Goal: Information Seeking & Learning: Learn about a topic

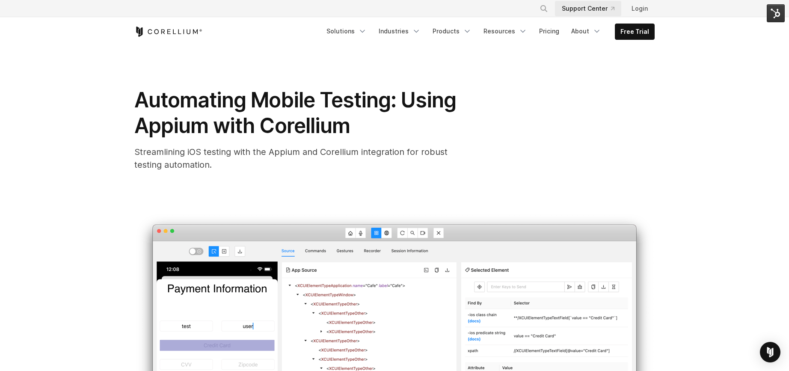
click at [591, 11] on link "Support Center" at bounding box center [588, 8] width 66 height 15
click at [542, 9] on icon "Search" at bounding box center [543, 8] width 7 height 7
click at [491, 9] on input "Search our site..." at bounding box center [499, 8] width 69 height 13
type input "******"
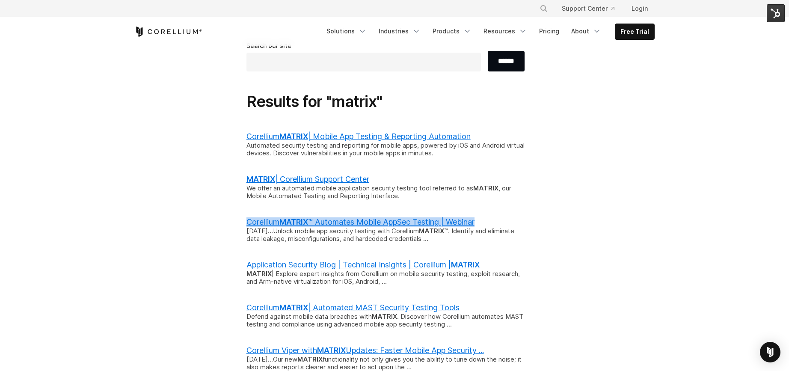
scroll to position [57, 0]
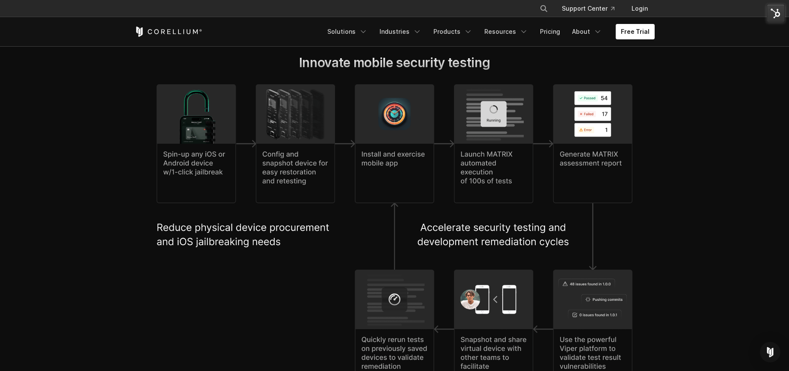
scroll to position [2011, 0]
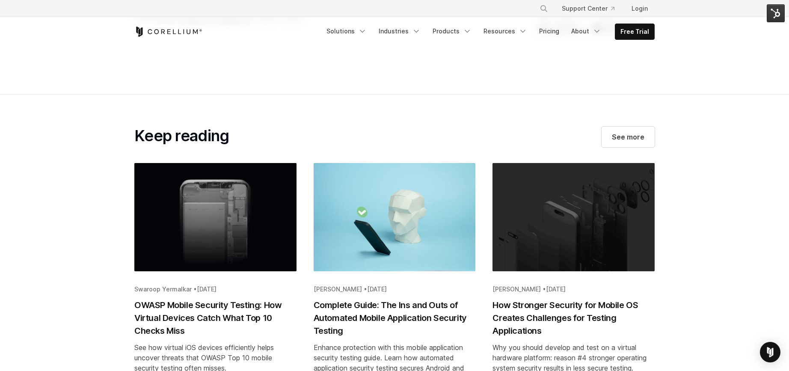
scroll to position [3079, 0]
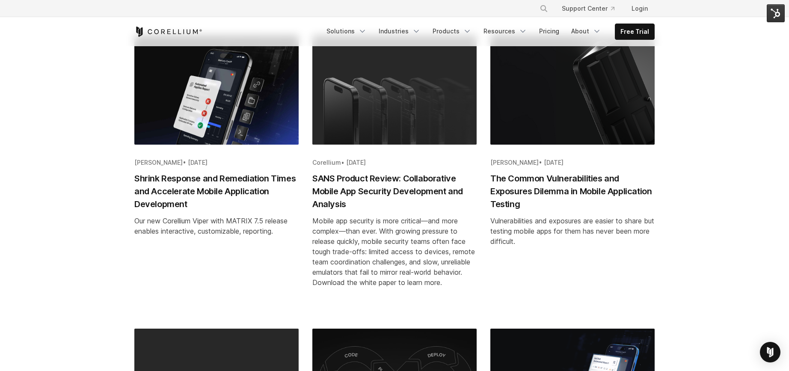
scroll to position [445, 0]
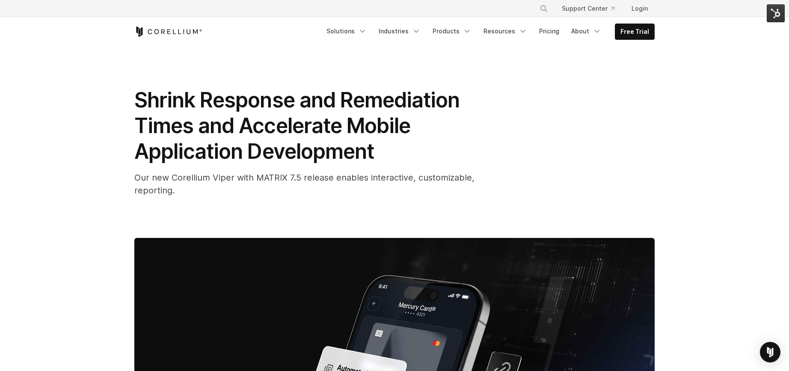
click at [606, 103] on div "Shrink Response and Remediation Times and Accelerate Mobile Application Develop…" at bounding box center [394, 142] width 520 height 110
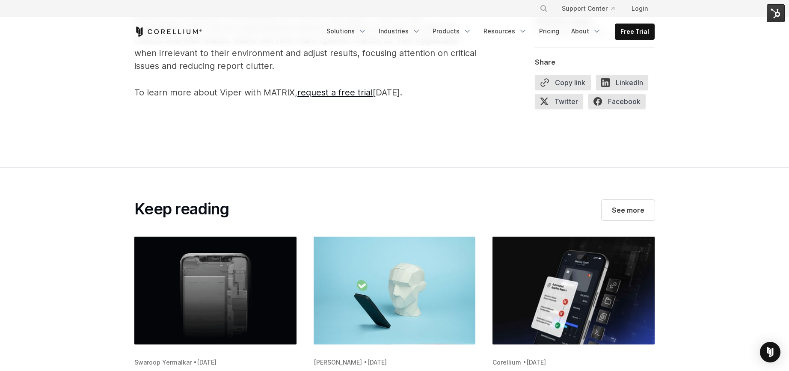
scroll to position [1013, 0]
